Goal: Find specific page/section: Find specific page/section

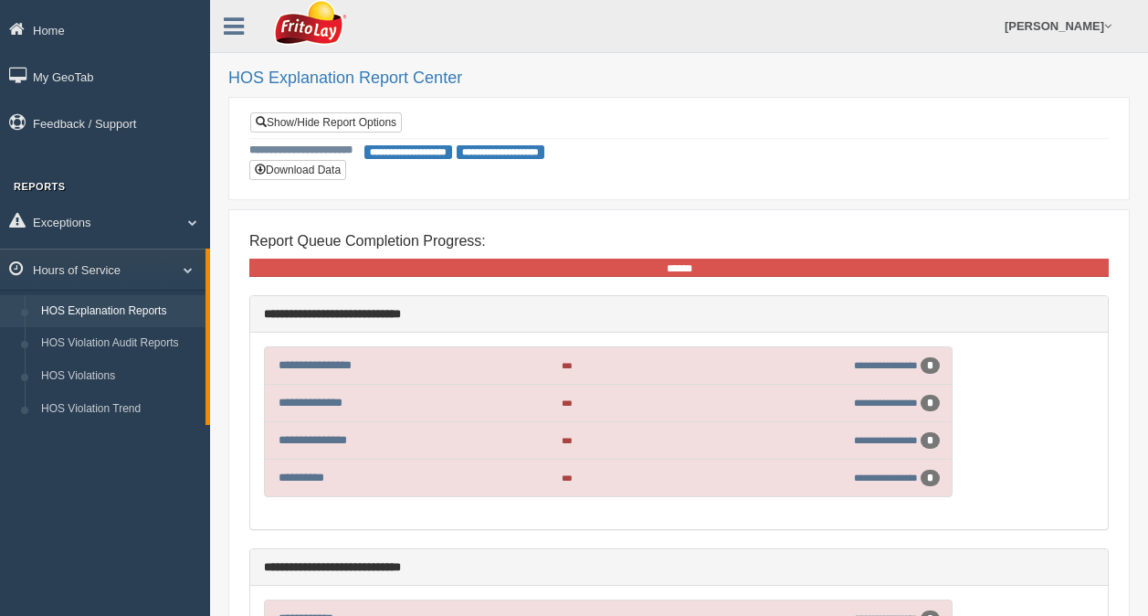
scroll to position [2162, 0]
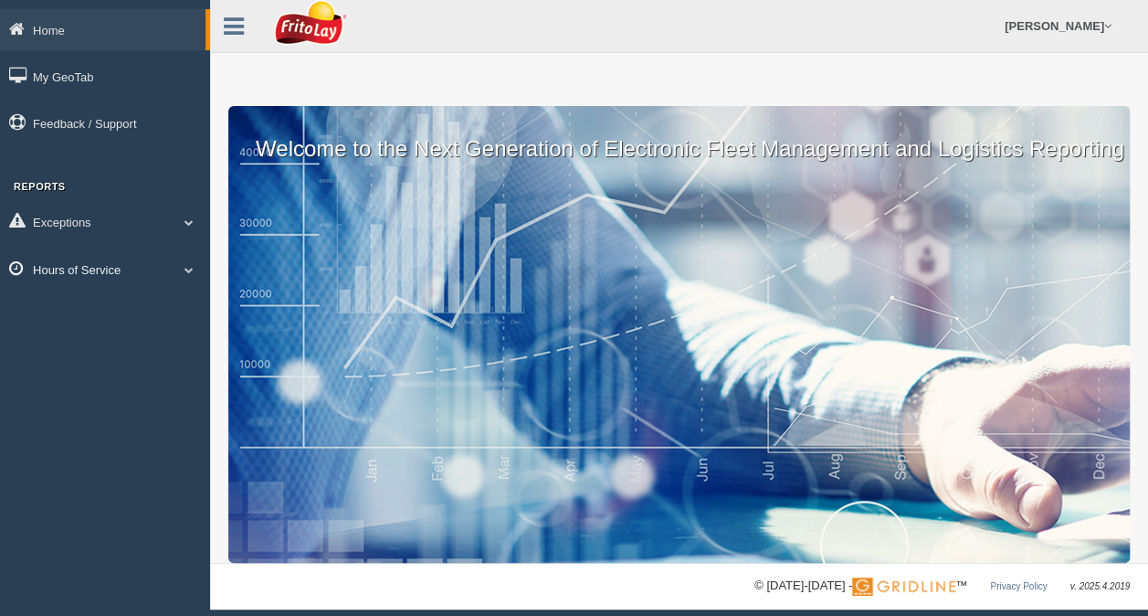
click at [181, 264] on link "Hours of Service" at bounding box center [105, 268] width 210 height 41
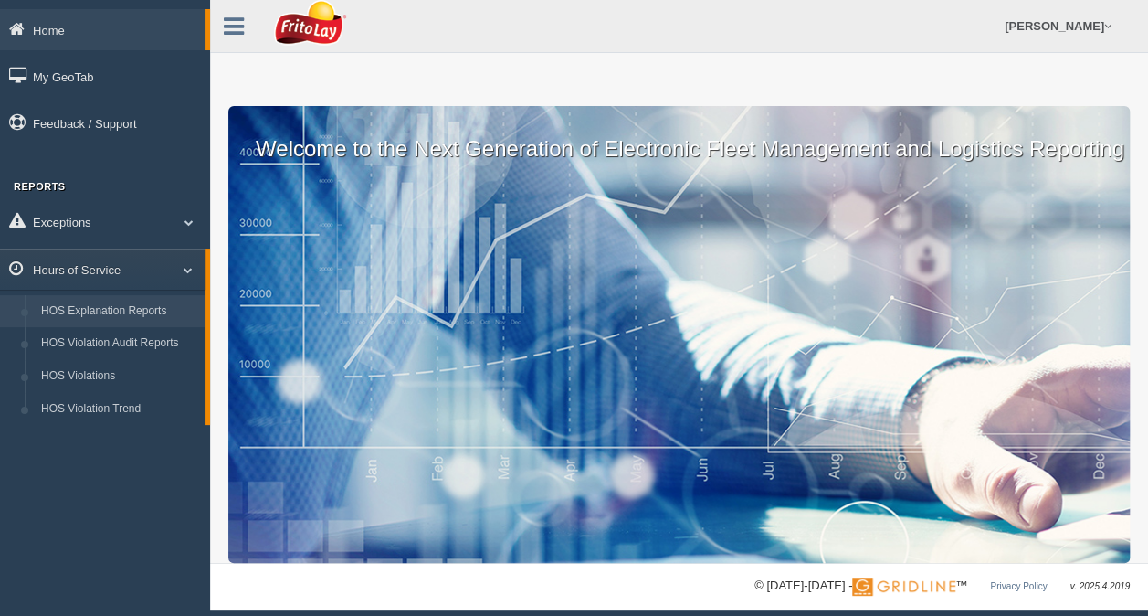
click at [133, 301] on link "HOS Explanation Reports" at bounding box center [119, 311] width 173 height 33
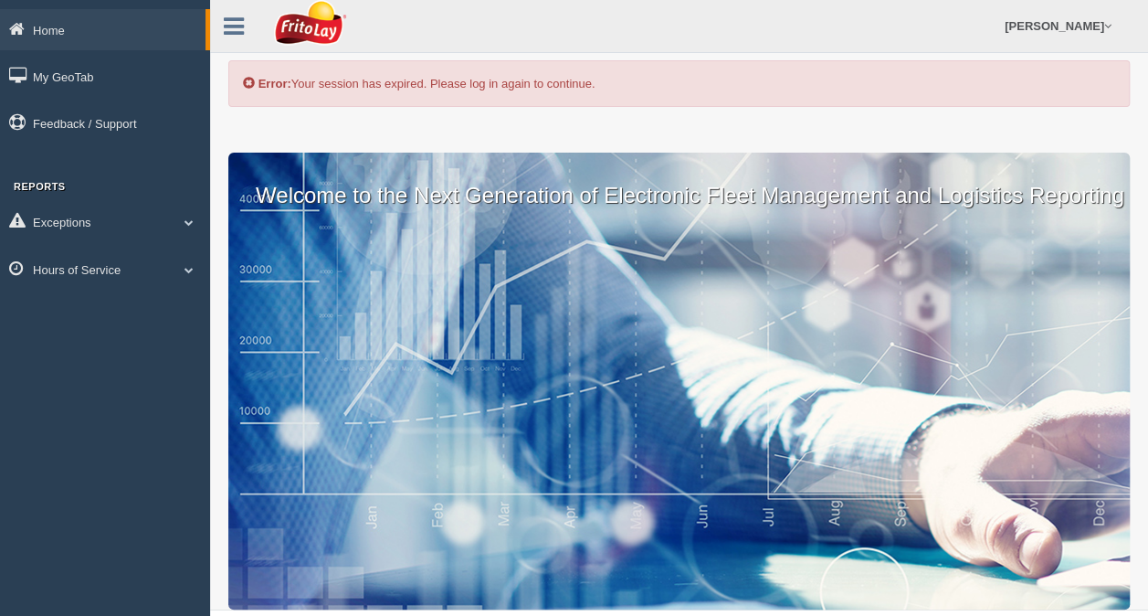
click at [568, 84] on div "Error: Your session has expired. Please log in again to continue." at bounding box center [679, 83] width 902 height 47
click at [568, 88] on div "Error: Your session has expired. Please log in again to continue." at bounding box center [679, 83] width 902 height 47
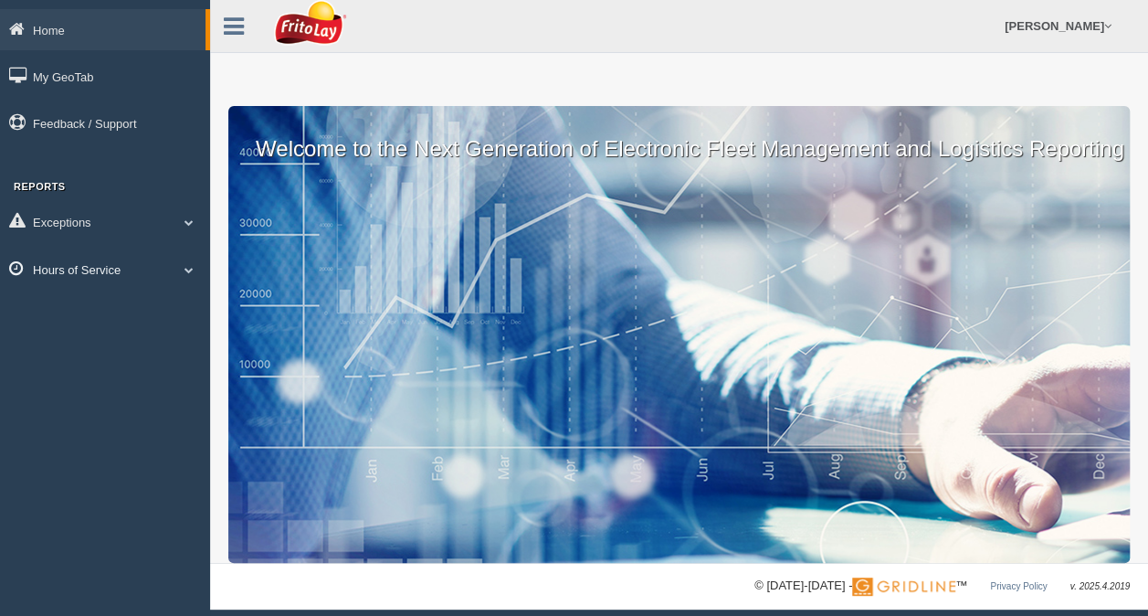
click at [170, 267] on link "Hours of Service" at bounding box center [105, 268] width 210 height 41
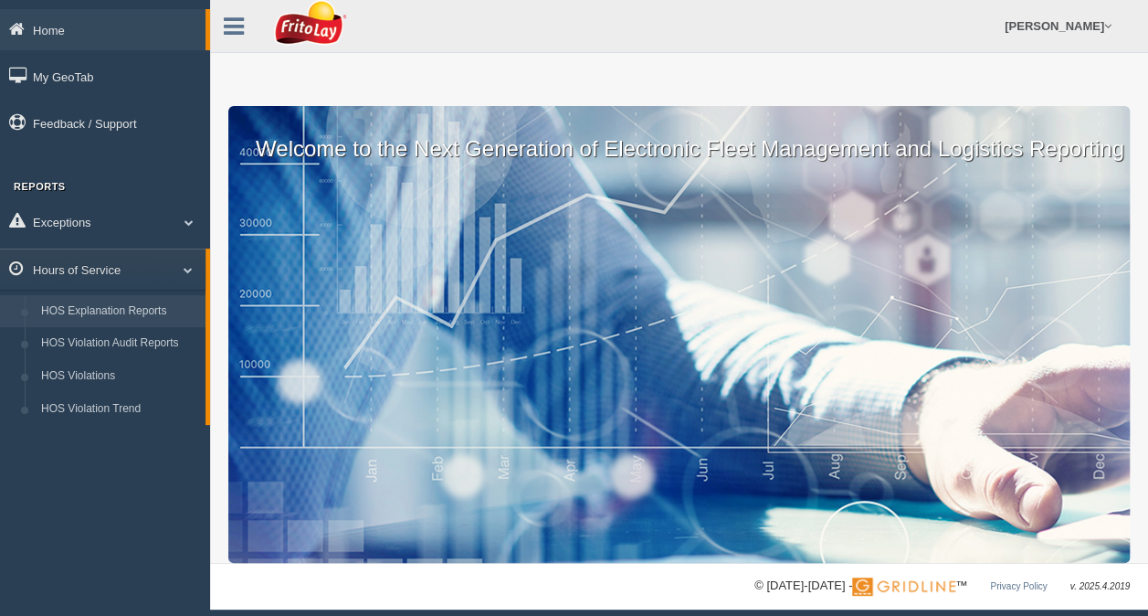
click at [119, 303] on link "HOS Explanation Reports" at bounding box center [119, 311] width 173 height 33
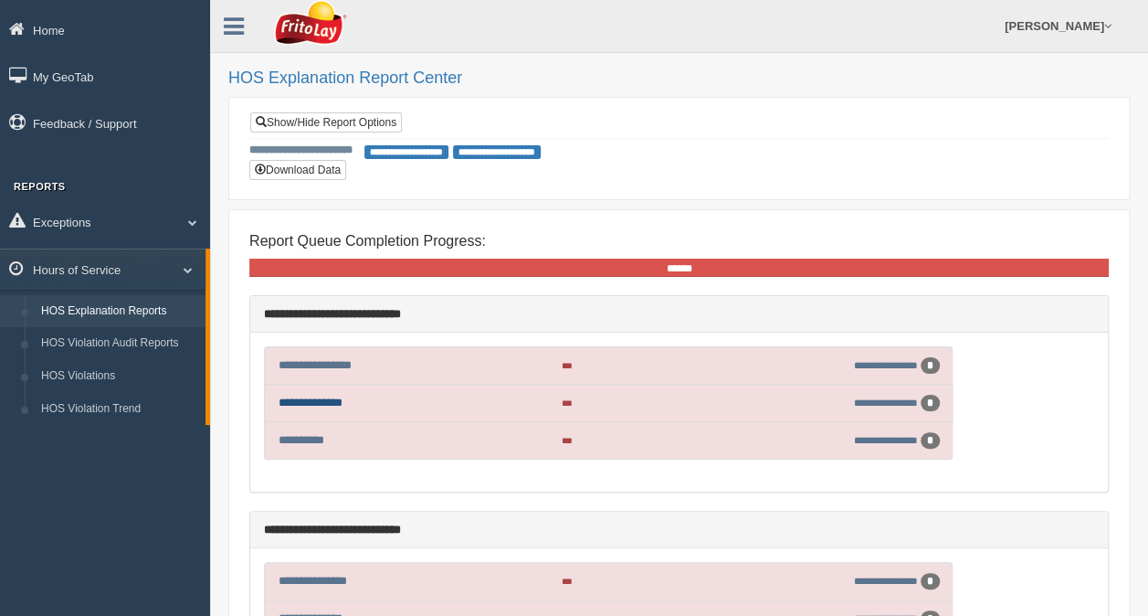
click at [326, 404] on link "**********" at bounding box center [311, 402] width 64 height 12
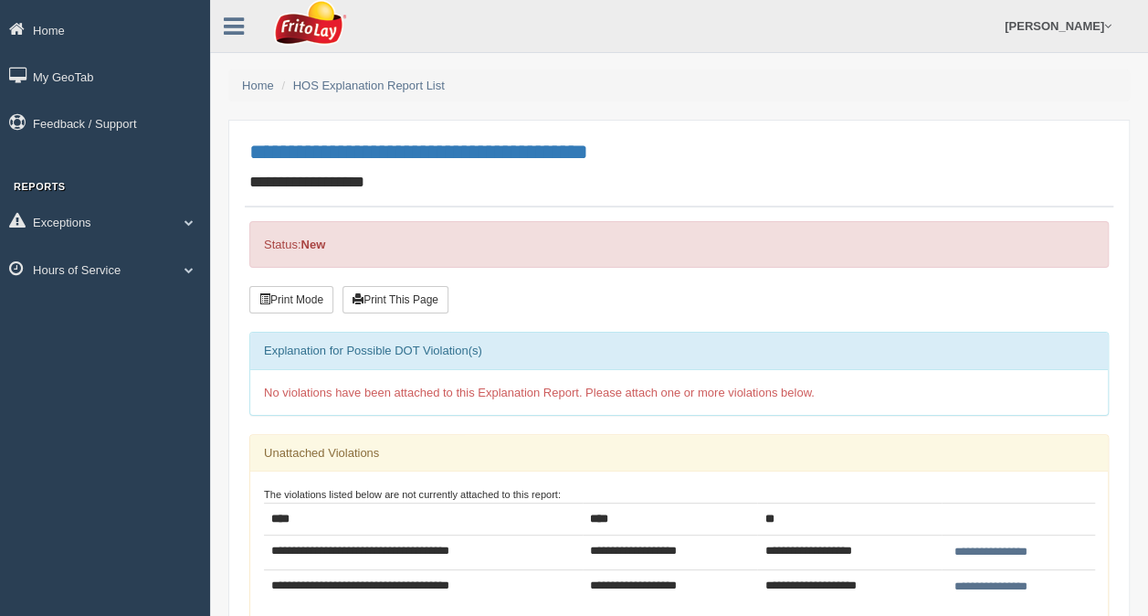
scroll to position [91, 0]
